Goal: Find contact information: Find contact information

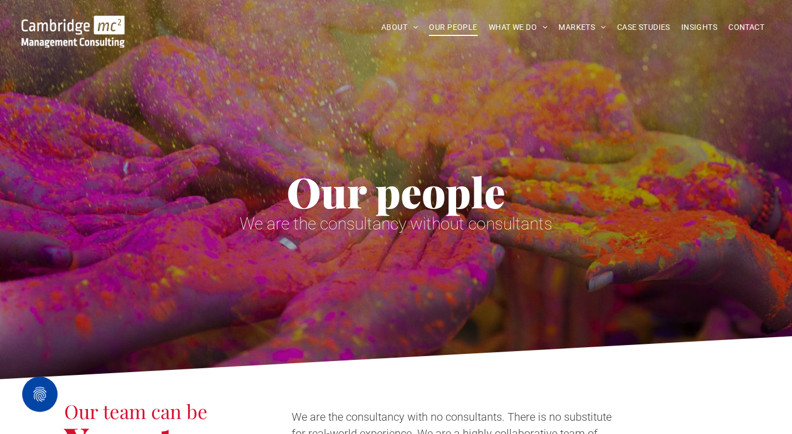
click at [293, 199] on span "Our people" at bounding box center [396, 191] width 219 height 55
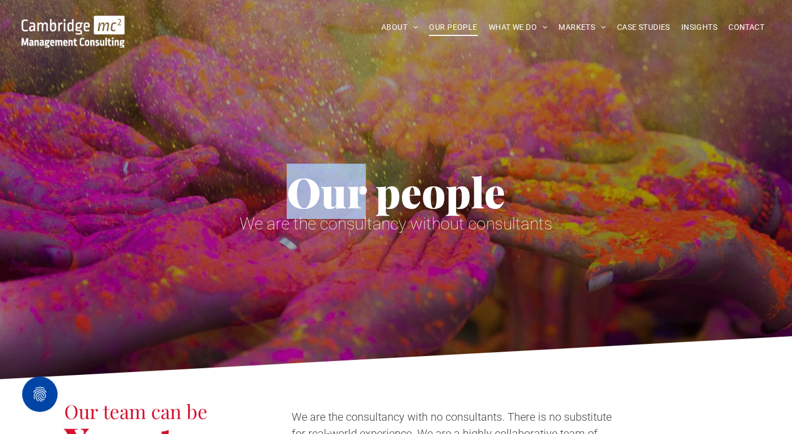
click at [293, 199] on span "Our people" at bounding box center [396, 191] width 219 height 55
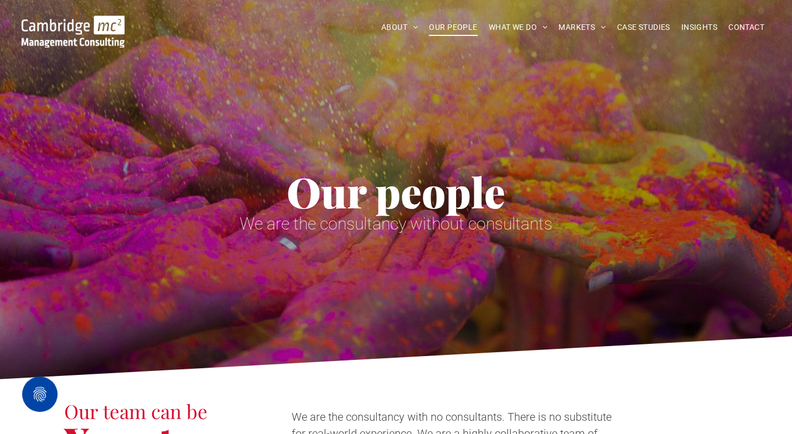
click at [293, 199] on span "Our people" at bounding box center [396, 191] width 219 height 55
click at [747, 25] on span "CONTACT" at bounding box center [746, 27] width 36 height 17
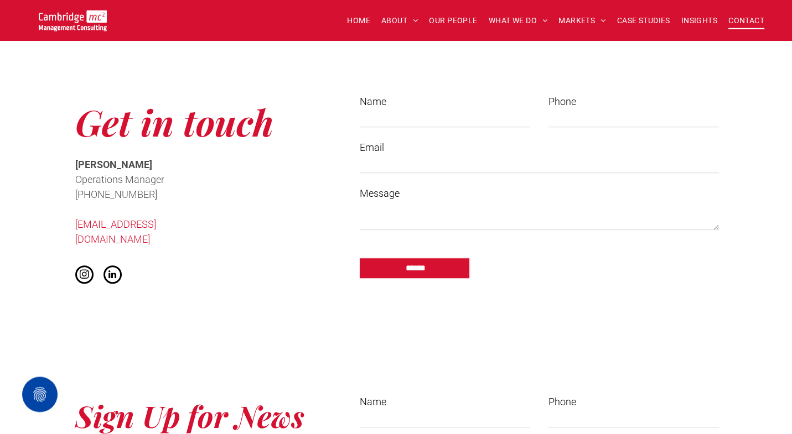
scroll to position [841, 0]
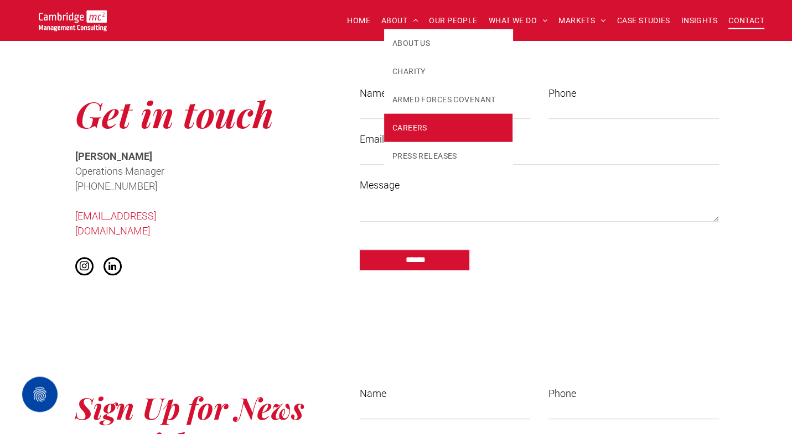
click at [414, 131] on span "CAREERS" at bounding box center [409, 128] width 35 height 12
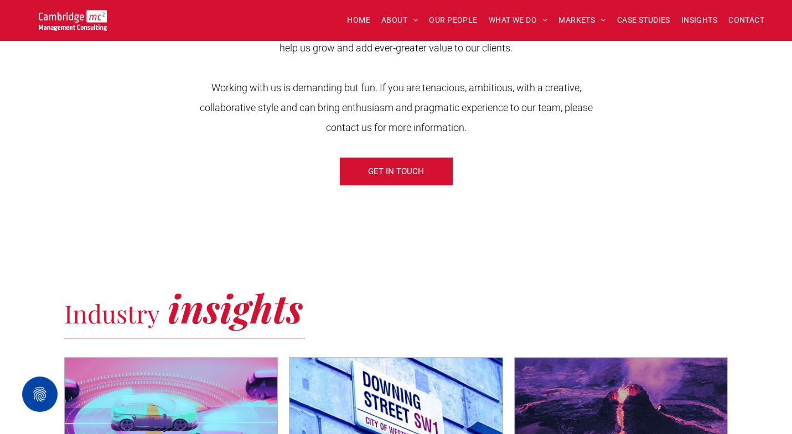
scroll to position [430, 0]
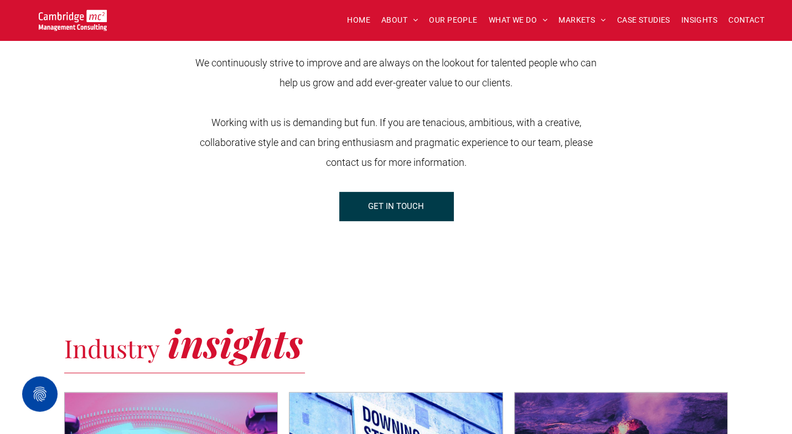
click at [392, 206] on span "GET IN TOUCH" at bounding box center [396, 207] width 56 height 28
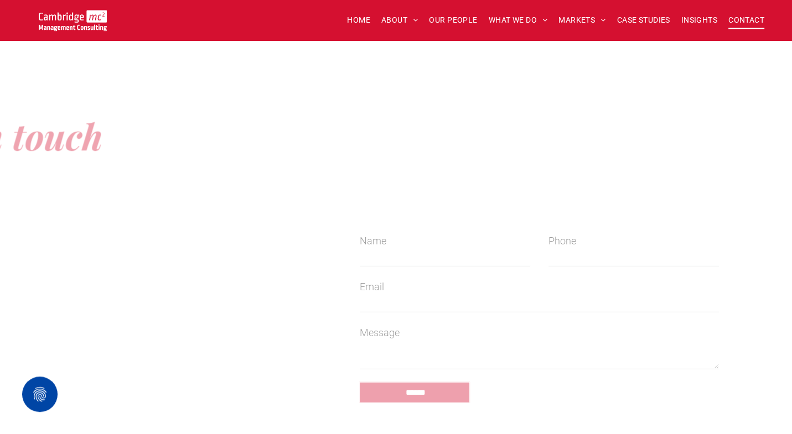
scroll to position [837, 0]
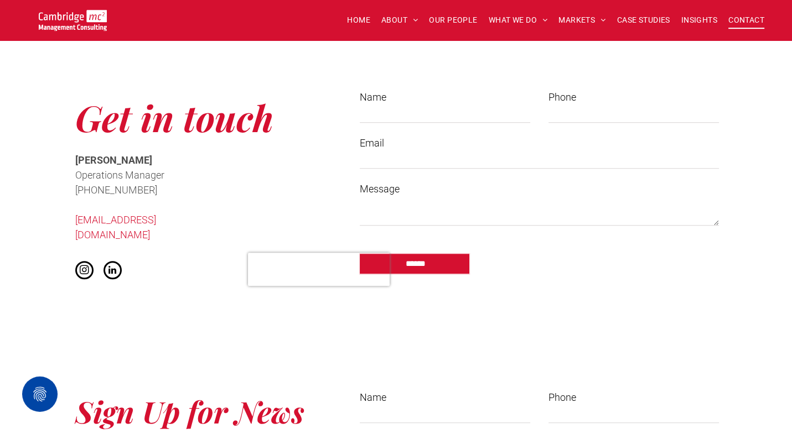
click at [389, 220] on textarea "Message" at bounding box center [539, 212] width 359 height 28
click at [400, 155] on input "Email" at bounding box center [539, 160] width 359 height 17
click at [403, 118] on input "Name" at bounding box center [445, 114] width 170 height 17
click at [563, 114] on input "Phone" at bounding box center [633, 114] width 170 height 17
click at [464, 110] on input "Name" at bounding box center [445, 114] width 170 height 17
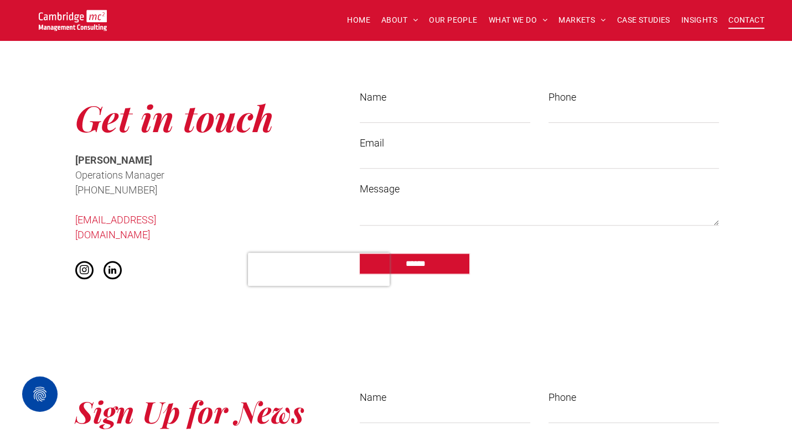
click at [443, 159] on input "Email" at bounding box center [539, 160] width 359 height 17
click at [439, 222] on textarea "Message" at bounding box center [539, 212] width 359 height 28
drag, startPoint x: 77, startPoint y: 160, endPoint x: 129, endPoint y: 160, distance: 51.5
click at [129, 160] on span "[PERSON_NAME]" at bounding box center [113, 160] width 77 height 12
click at [439, 22] on span "OUR PEOPLE" at bounding box center [453, 20] width 48 height 17
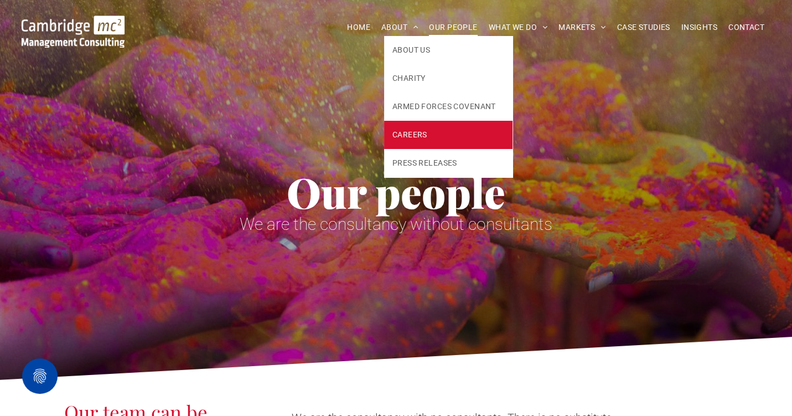
click at [403, 132] on span "CAREERS" at bounding box center [409, 135] width 35 height 12
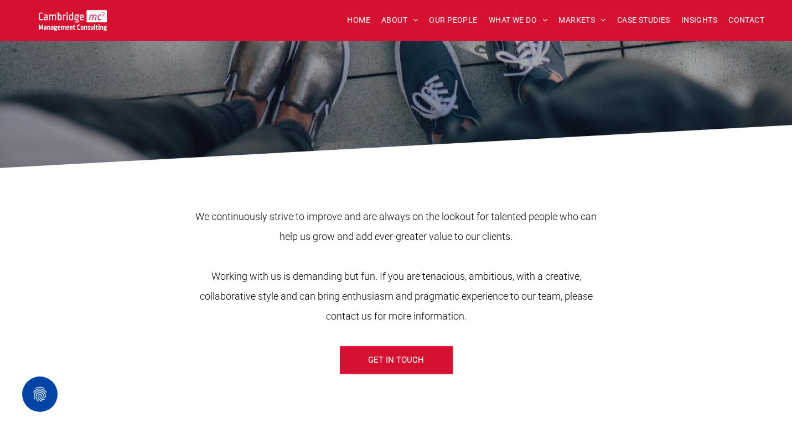
scroll to position [278, 0]
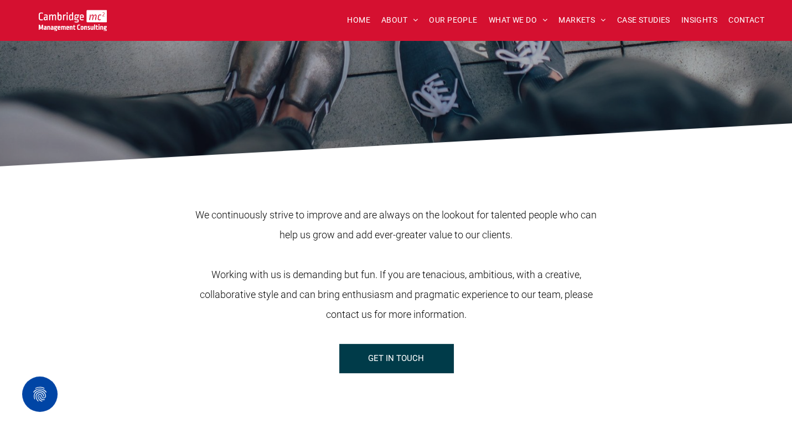
click at [409, 364] on span "GET IN TOUCH" at bounding box center [396, 359] width 56 height 28
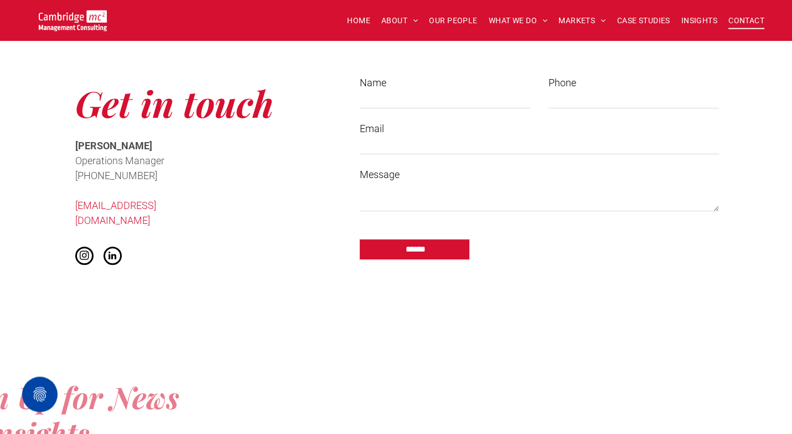
scroll to position [858, 0]
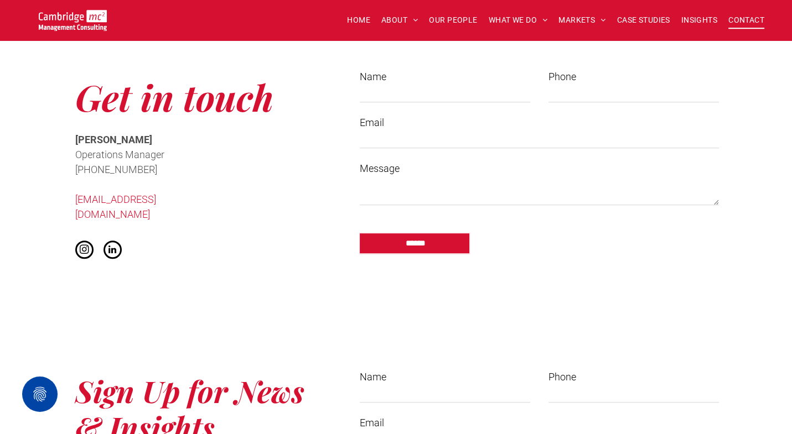
click at [150, 167] on span "[PHONE_NUMBER]" at bounding box center [116, 170] width 82 height 12
click at [110, 167] on span "[PHONE_NUMBER]" at bounding box center [116, 170] width 82 height 12
click at [143, 168] on span "[PHONE_NUMBER]" at bounding box center [116, 170] width 82 height 12
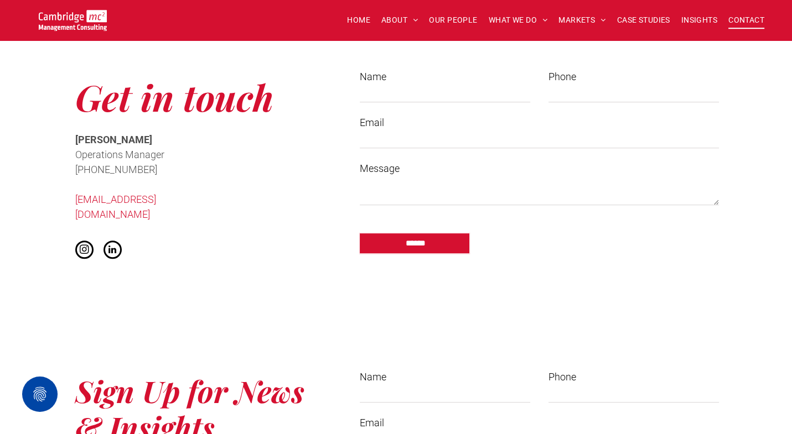
click at [143, 168] on span "[PHONE_NUMBER]" at bounding box center [116, 170] width 82 height 12
click at [84, 169] on span "[PHONE_NUMBER]" at bounding box center [116, 170] width 82 height 12
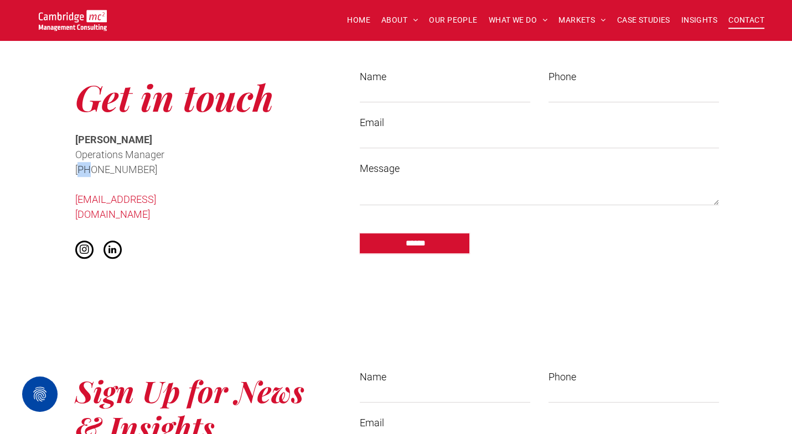
click at [84, 169] on span "[PHONE_NUMBER]" at bounding box center [116, 170] width 82 height 12
click at [100, 169] on span "[PHONE_NUMBER]" at bounding box center [116, 170] width 82 height 12
click at [113, 170] on span "[PHONE_NUMBER]" at bounding box center [116, 170] width 82 height 12
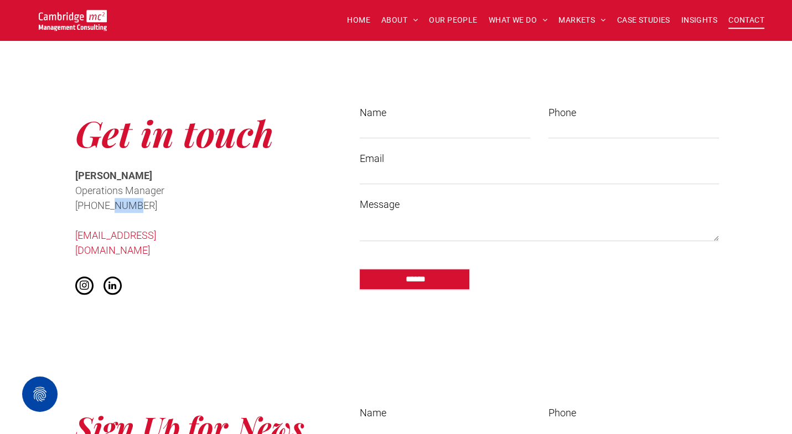
scroll to position [870, 0]
